Goal: Contribute content: Contribute content

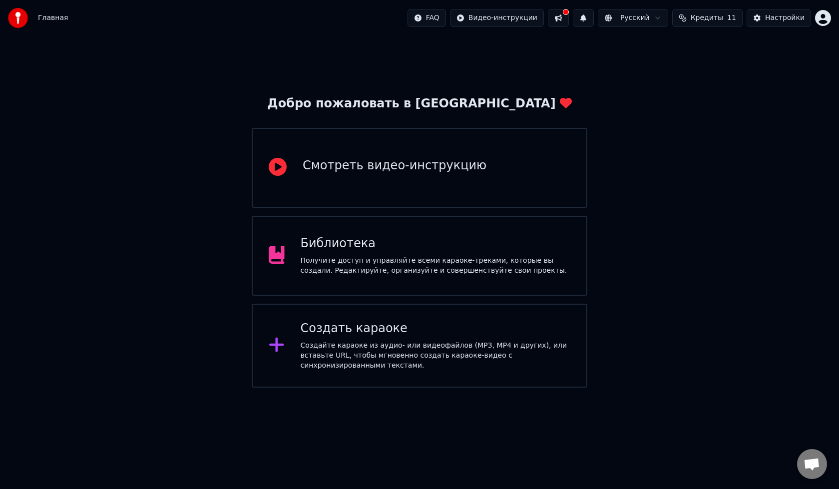
click at [346, 172] on div "Смотреть видео-инструкцию" at bounding box center [395, 166] width 184 height 16
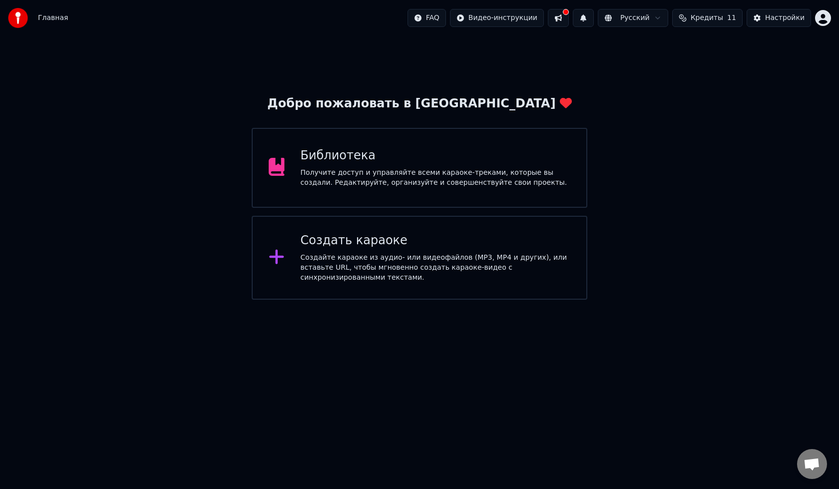
click at [279, 257] on icon at bounding box center [276, 257] width 14 height 14
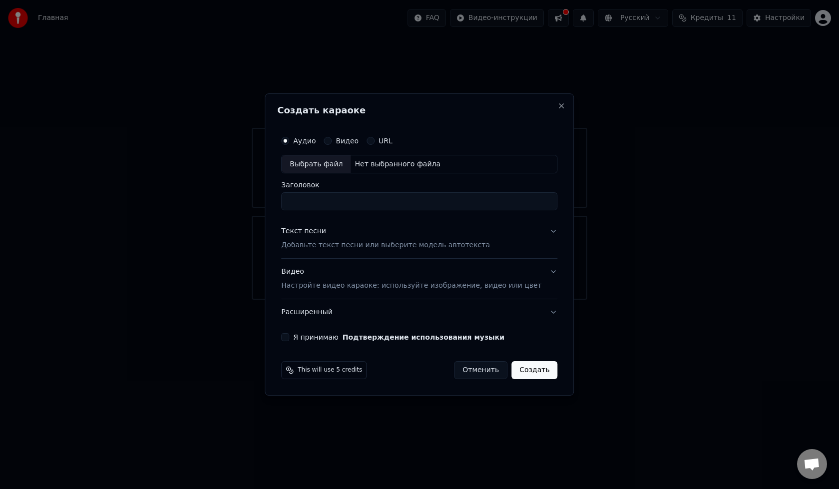
click at [287, 139] on circle "button" at bounding box center [285, 140] width 3 height 3
click at [287, 140] on circle "button" at bounding box center [285, 140] width 3 height 3
click at [316, 141] on label "Аудио" at bounding box center [304, 140] width 22 height 7
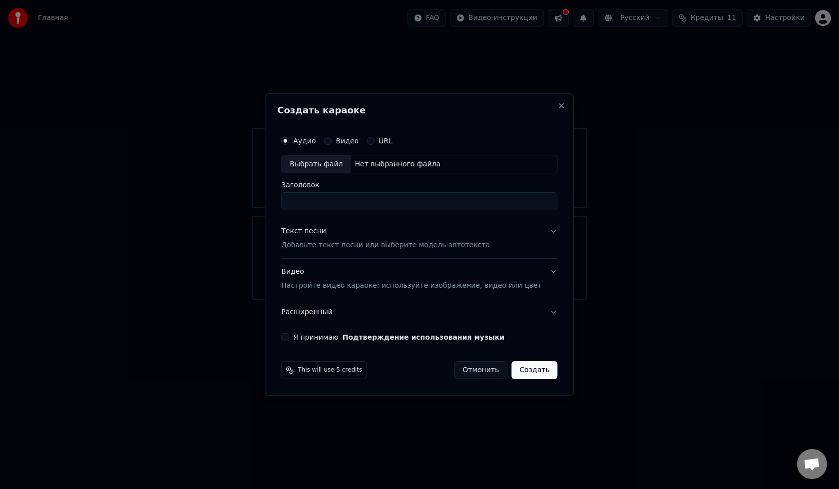
click at [289, 141] on button "Аудио" at bounding box center [285, 141] width 8 height 8
click at [328, 165] on div "Выбрать файл" at bounding box center [316, 164] width 69 height 18
type input "**********"
click at [359, 143] on label "Видео" at bounding box center [347, 140] width 23 height 7
click at [332, 143] on button "Видео" at bounding box center [328, 141] width 8 height 8
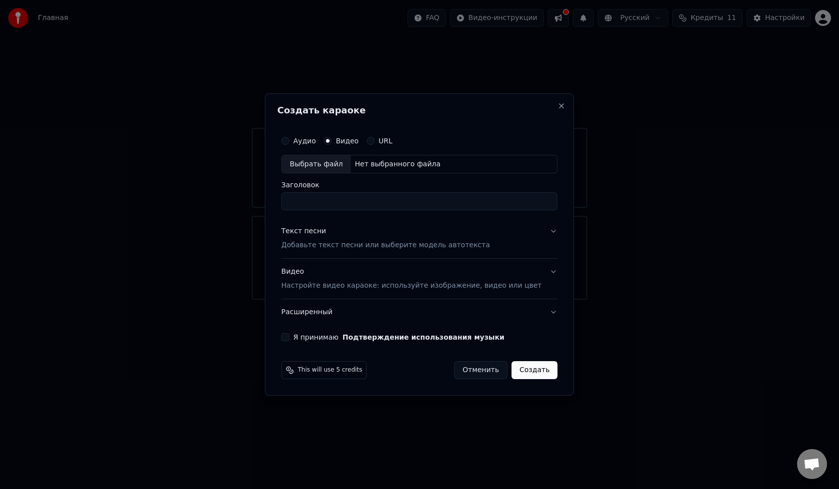
click at [423, 166] on div "Нет выбранного файла" at bounding box center [398, 164] width 94 height 10
click at [331, 201] on input "Заголовок" at bounding box center [419, 202] width 276 height 18
type input "*"
click at [537, 274] on button "Видео Настройте видео караоке: используйте изображение, видео или цвет" at bounding box center [419, 279] width 276 height 40
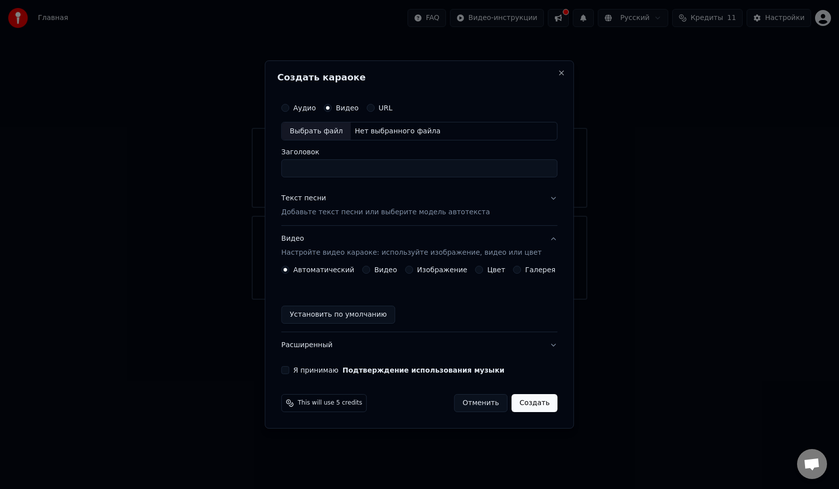
click at [413, 271] on button "Изображение" at bounding box center [409, 270] width 8 height 8
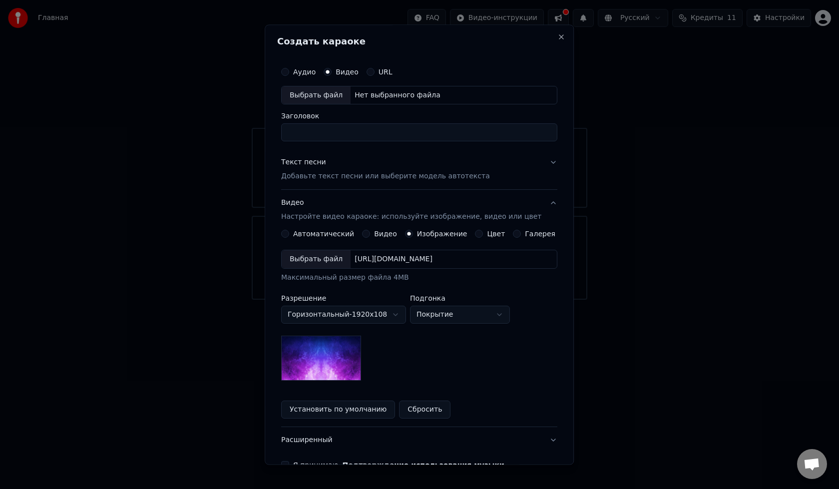
click at [402, 300] on body "Главная FAQ Видео-инструкции Русский Кредиты 11 Настройки Добро пожаловать в Yo…" at bounding box center [419, 150] width 839 height 300
click at [401, 300] on body "Главная FAQ Видео-инструкции Русский Кредиты 11 Настройки Добро пожаловать в Yo…" at bounding box center [419, 150] width 839 height 300
click at [442, 341] on div "**********" at bounding box center [419, 315] width 276 height 131
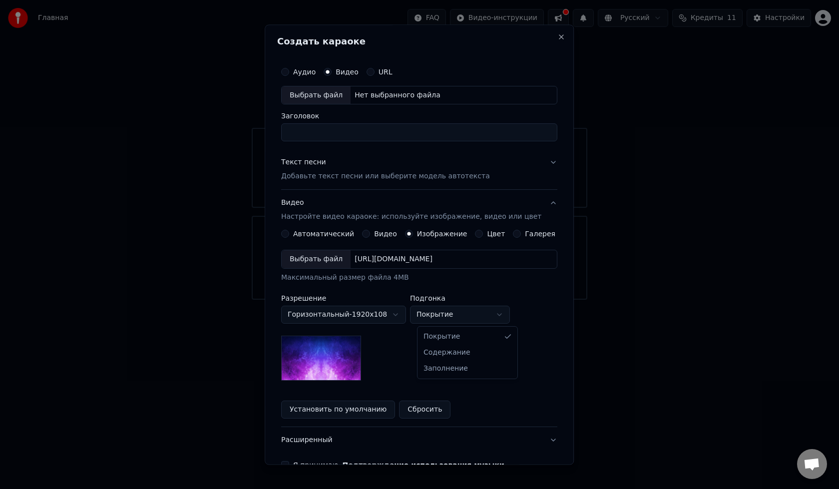
click at [493, 300] on body "Главная FAQ Видео-инструкции Русский Кредиты 11 Настройки Добро пожаловать в Yo…" at bounding box center [419, 150] width 839 height 300
click at [485, 300] on body "Главная FAQ Видео-инструкции Русский Кредиты 11 Настройки Добро пожаловать в Yo…" at bounding box center [419, 150] width 839 height 300
select select "*****"
click at [300, 236] on div "Автоматический" at bounding box center [317, 234] width 73 height 8
click at [289, 235] on button "Автоматический" at bounding box center [285, 234] width 8 height 8
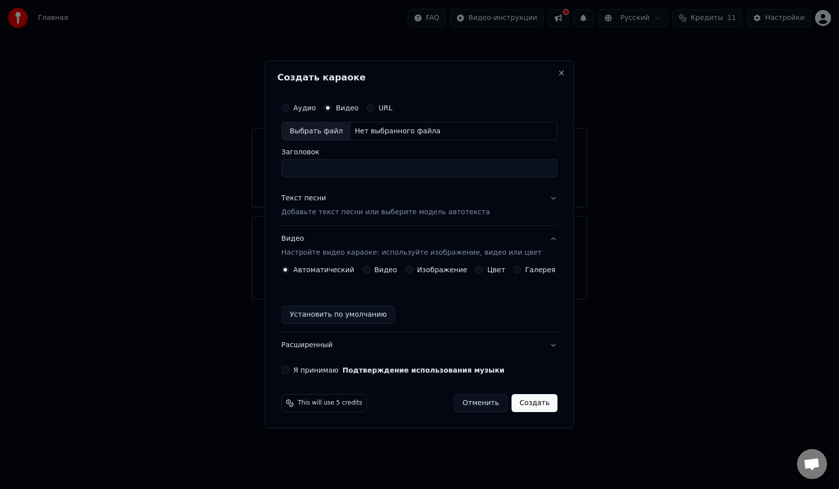
click at [323, 213] on p "Добавьте текст песни или выберите модель автотекста" at bounding box center [385, 213] width 209 height 10
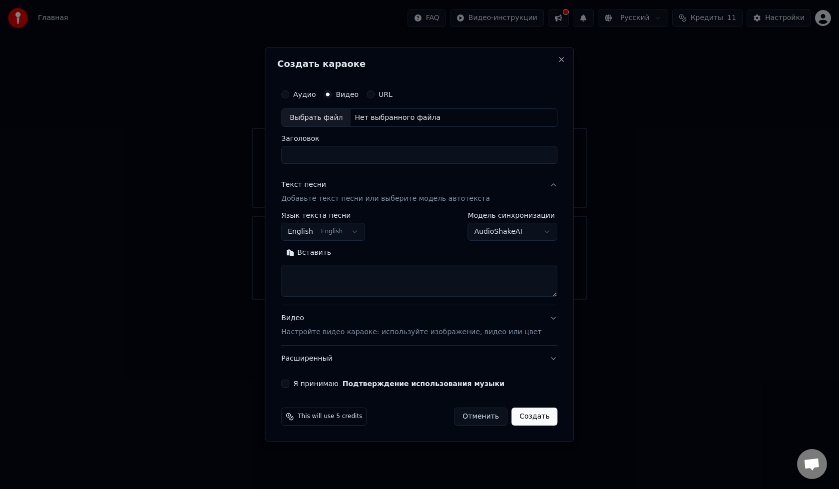
click at [333, 270] on textarea at bounding box center [419, 281] width 276 height 32
click at [530, 231] on body "Главная FAQ Видео-инструкции Русский Кредиты 11 Настройки Добро пожаловать в Yo…" at bounding box center [419, 150] width 839 height 300
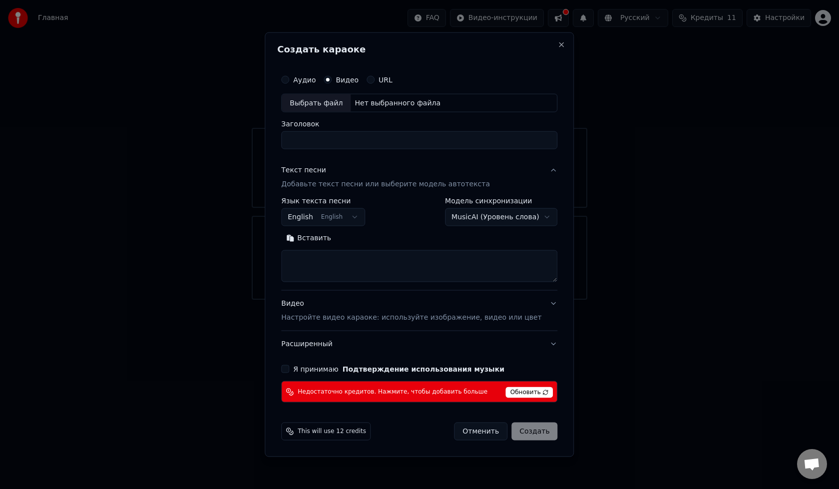
click at [527, 224] on body "Главная FAQ Видео-инструкции Русский Кредиты 11 Настройки Добро пожаловать в Yo…" at bounding box center [419, 150] width 839 height 300
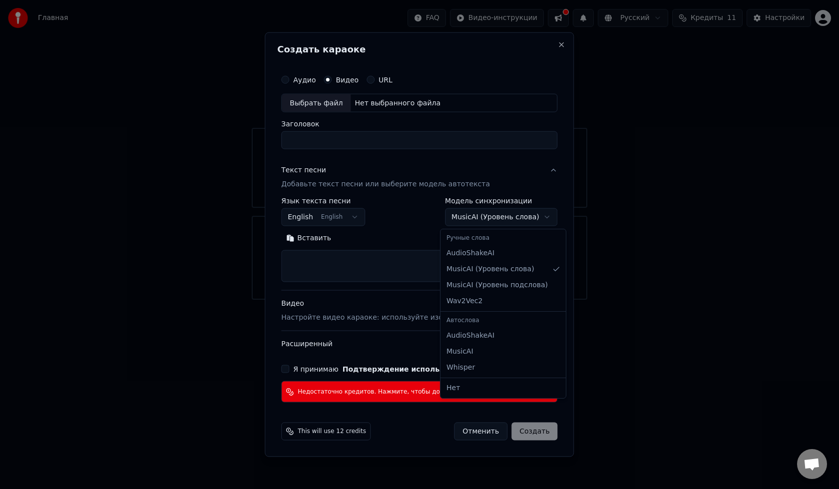
select select "**********"
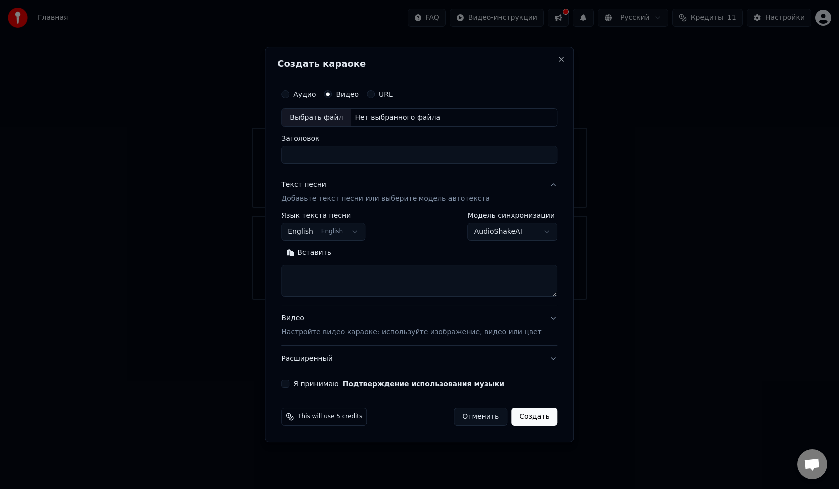
click at [446, 275] on textarea at bounding box center [419, 281] width 276 height 32
type textarea "**********"
click at [531, 417] on button "Создать" at bounding box center [534, 417] width 46 height 18
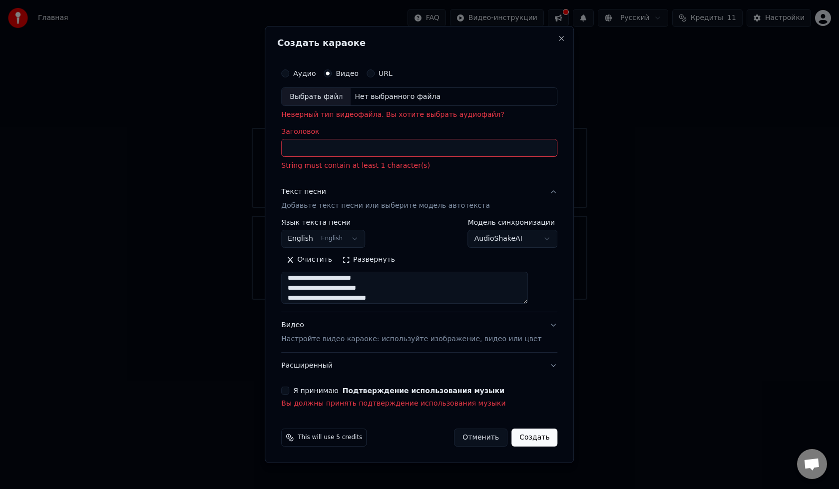
click at [383, 152] on input "Заголовок" at bounding box center [419, 148] width 276 height 18
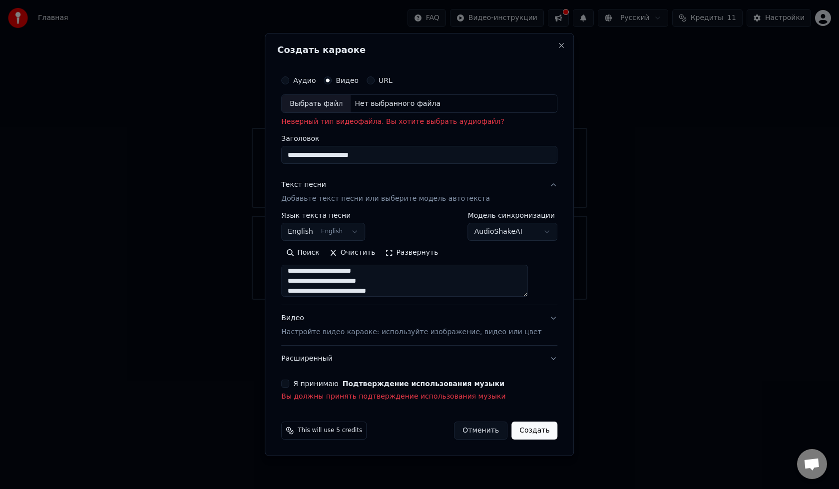
type input "**********"
click at [520, 426] on button "Создать" at bounding box center [534, 431] width 46 height 18
select select "**"
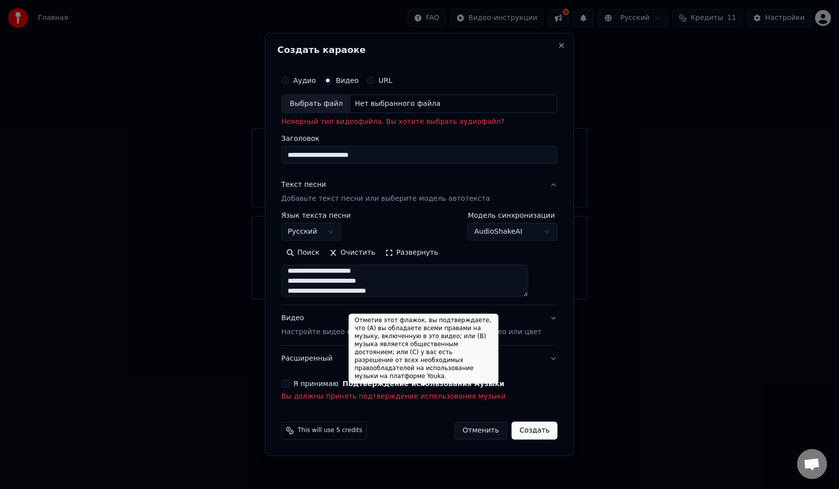
click at [365, 384] on button "Подтверждение использования музыки" at bounding box center [424, 383] width 162 height 7
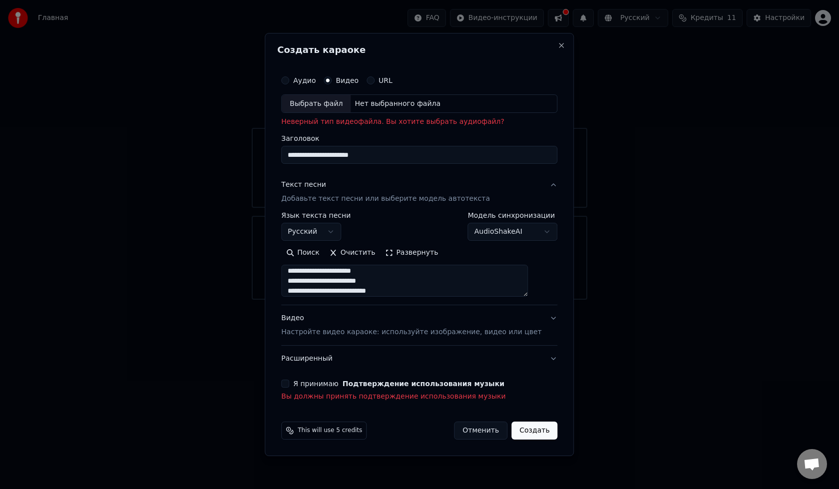
click at [289, 384] on button "Я принимаю Подтверждение использования музыки" at bounding box center [285, 384] width 8 height 8
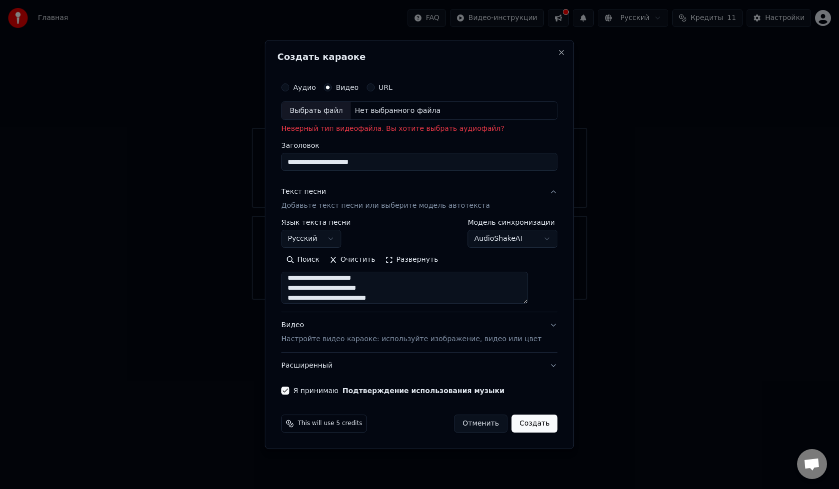
click at [524, 423] on button "Создать" at bounding box center [534, 424] width 46 height 18
click at [534, 424] on button "Создать" at bounding box center [534, 424] width 46 height 18
click at [368, 132] on p "Неверный тип видеофайла. Вы хотите выбрать аудиофайл?" at bounding box center [419, 129] width 276 height 10
drag, startPoint x: 377, startPoint y: 126, endPoint x: 521, endPoint y: 76, distance: 152.9
click at [379, 126] on p "Неверный тип видеофайла. Вы хотите выбрать аудиофайл?" at bounding box center [419, 129] width 276 height 10
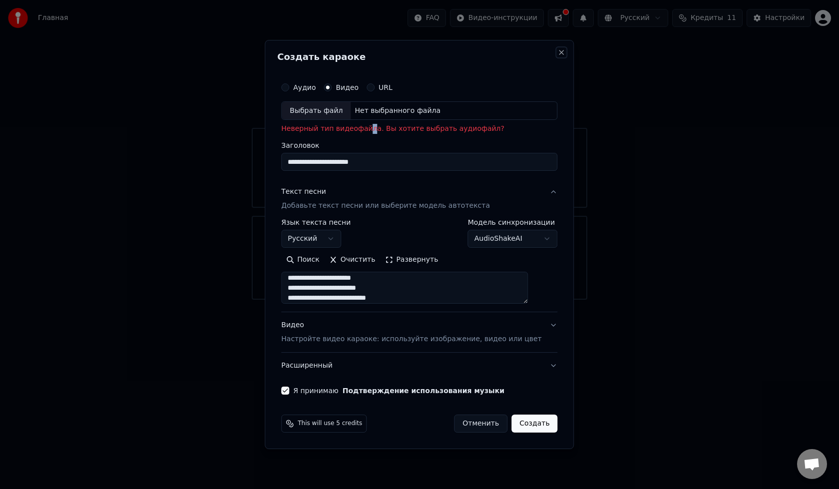
click at [558, 51] on button "Close" at bounding box center [562, 52] width 8 height 8
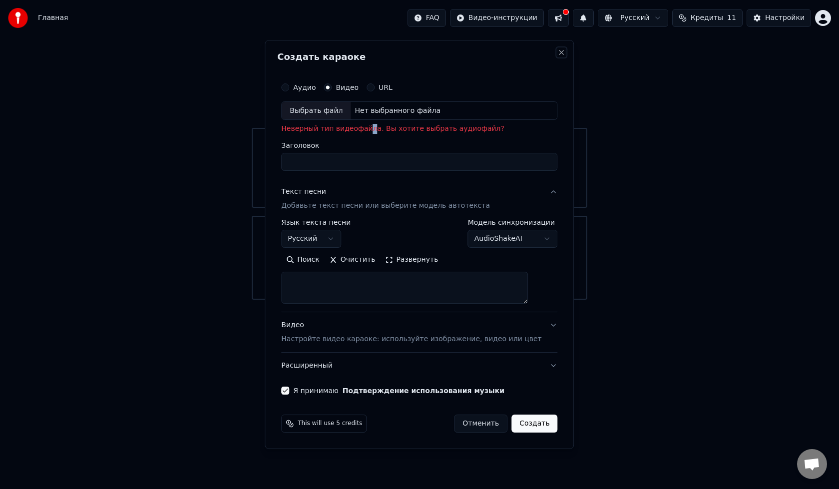
scroll to position [0, 0]
